Goal: Information Seeking & Learning: Find specific fact

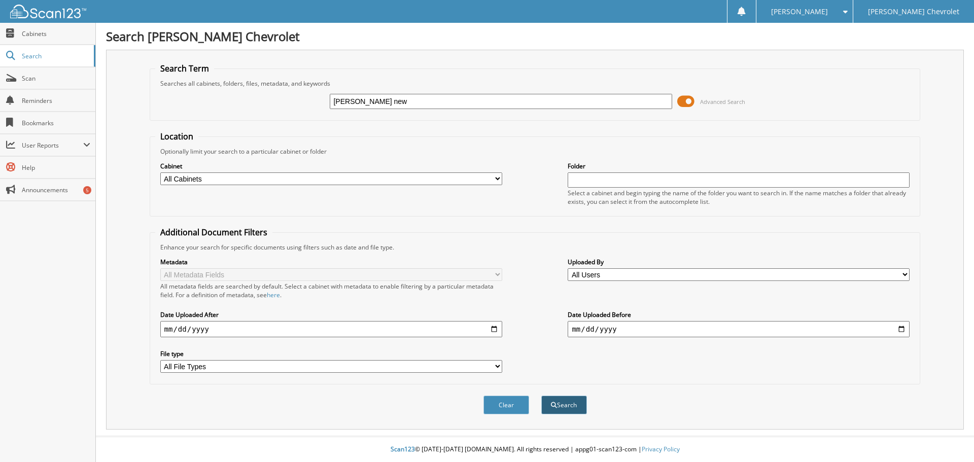
type input "[PERSON_NAME] new"
click at [568, 404] on button "Search" at bounding box center [564, 405] width 46 height 19
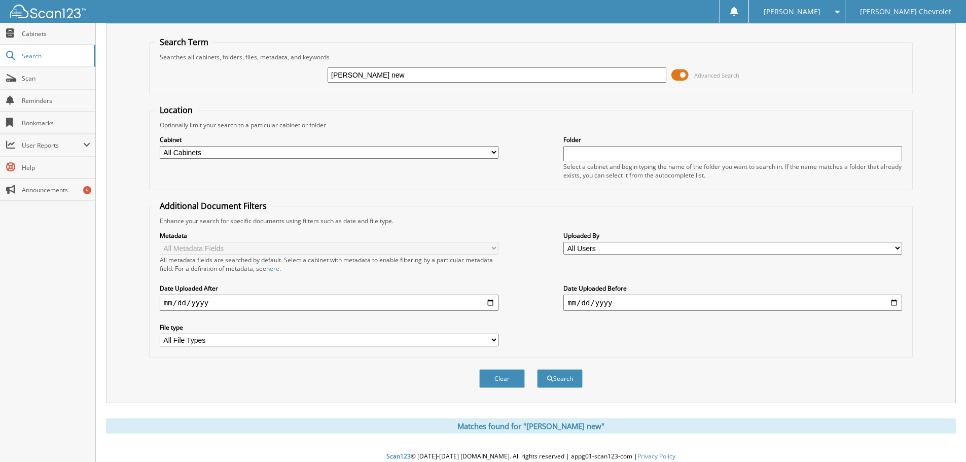
scroll to position [34, 0]
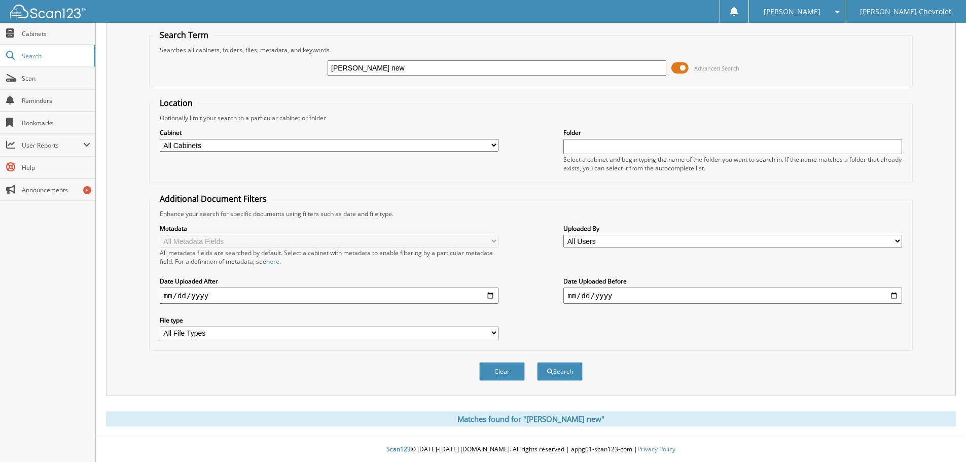
click at [311, 148] on select "All Cabinets BACKED OUT DEALS PARTS-ACCOUNTING REPAIR ORDERS SALES SALES 2016 S…" at bounding box center [329, 145] width 339 height 13
select select "37523"
click at [160, 139] on select "All Cabinets BACKED OUT DEALS PARTS-ACCOUNTING REPAIR ORDERS SALES SALES 2016 S…" at bounding box center [329, 145] width 339 height 13
click at [550, 372] on span "submit" at bounding box center [550, 372] width 6 height 6
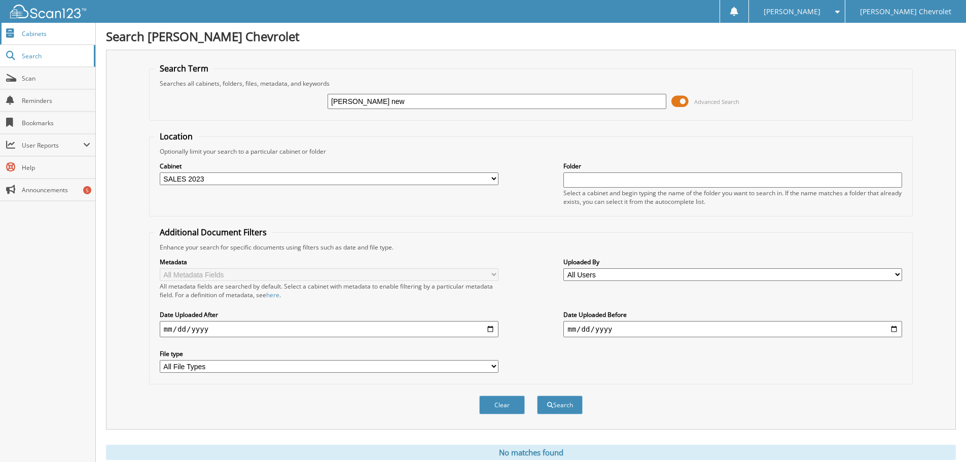
click at [58, 35] on span "Cabinets" at bounding box center [56, 33] width 68 height 9
